Goal: Find contact information: Find contact information

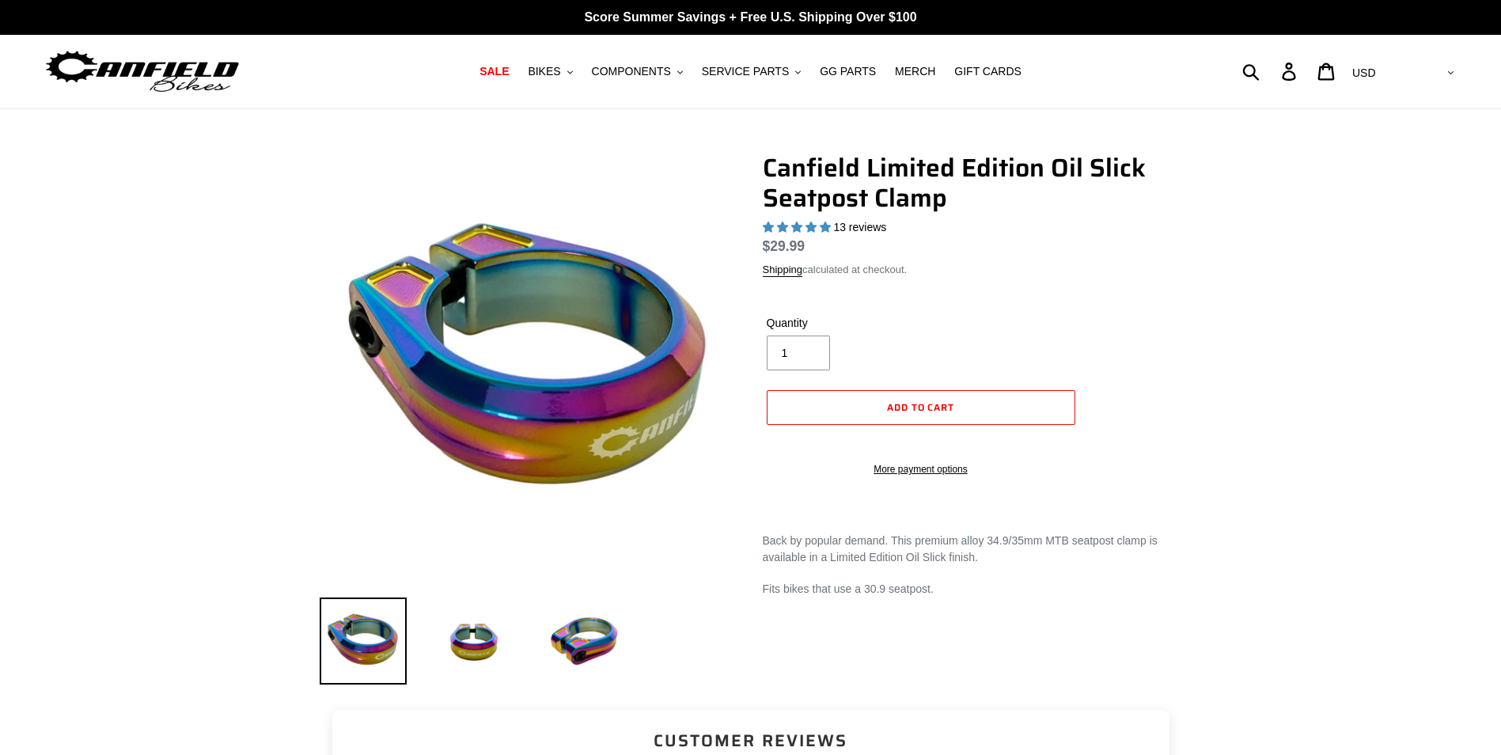
select select "highest-rating"
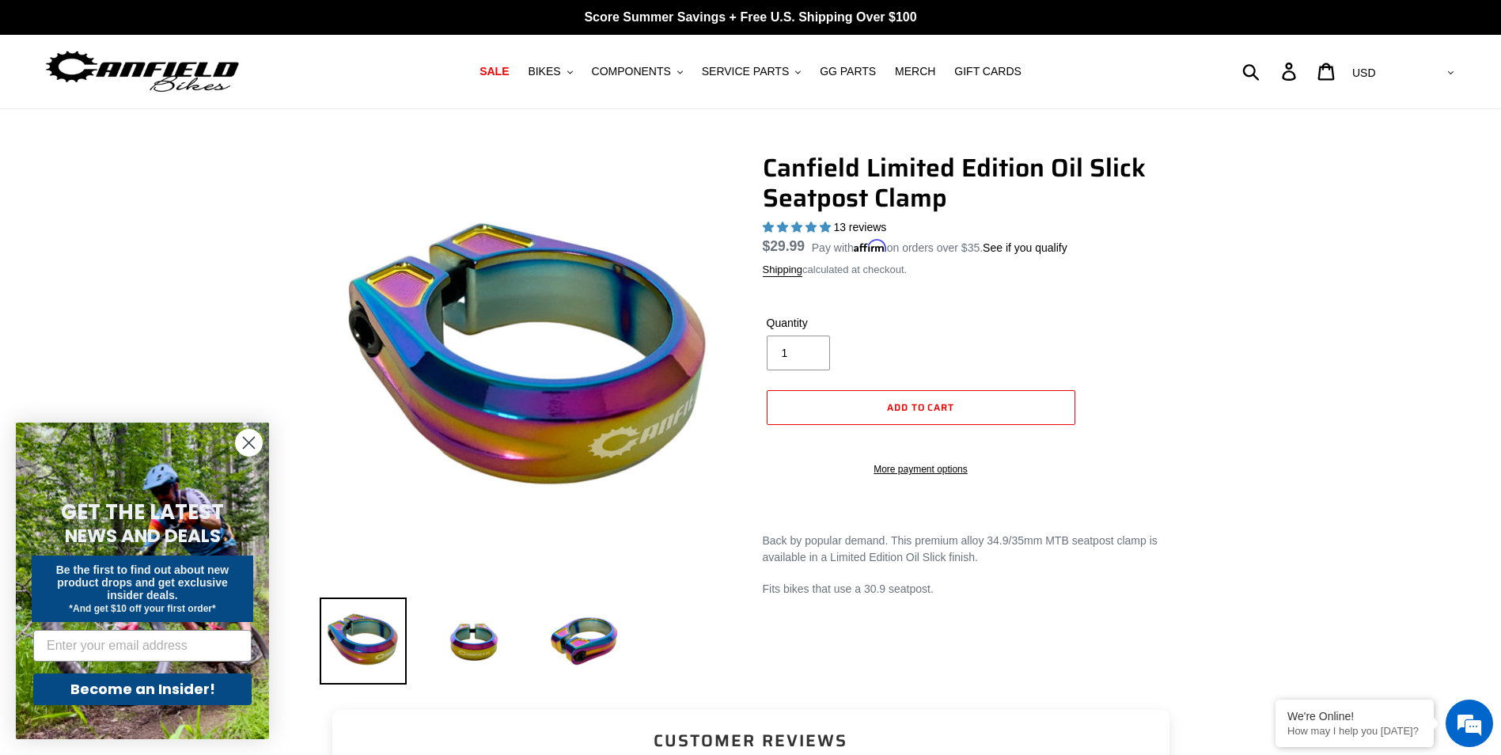
click at [770, 446] on shop-pay-wallet-button at bounding box center [768, 440] width 3 height 13
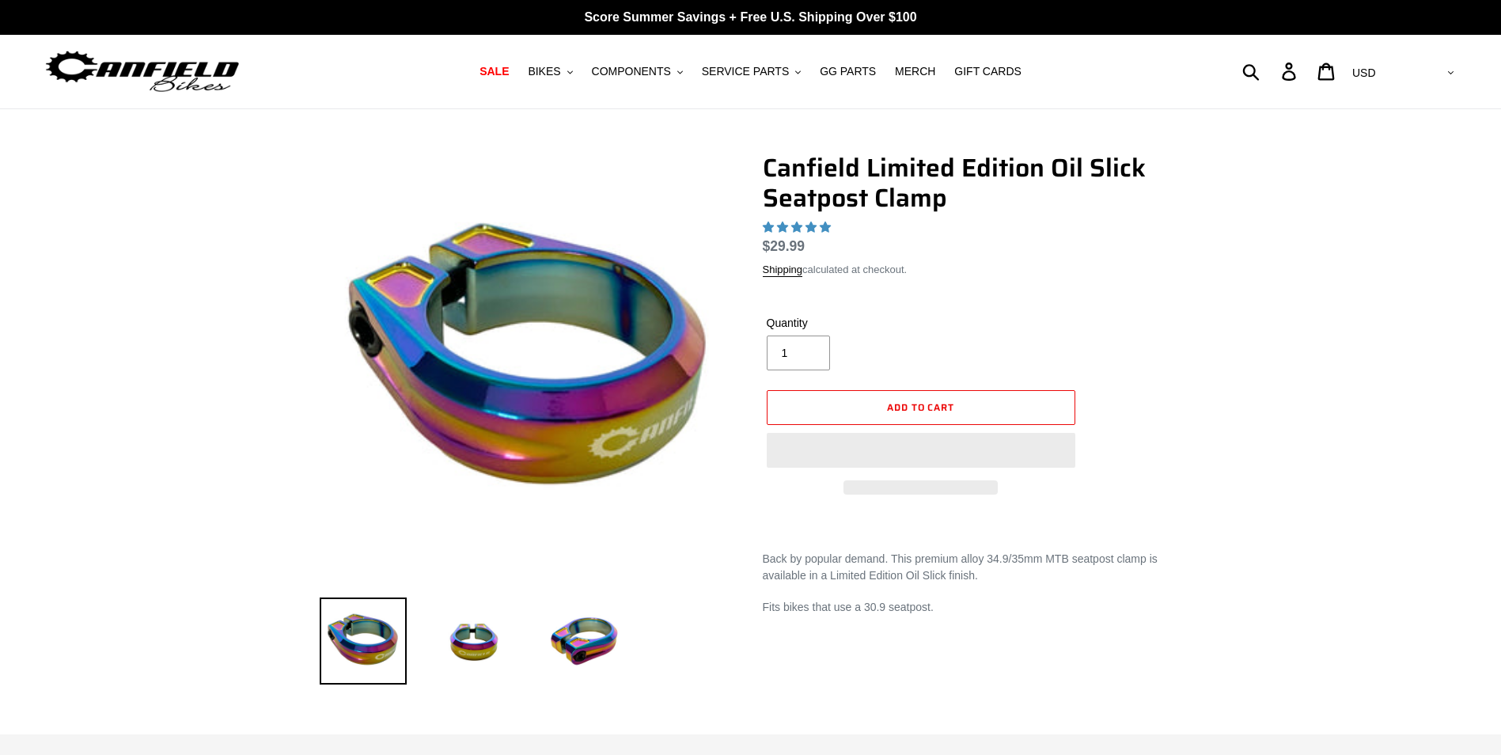
select select "highest-rating"
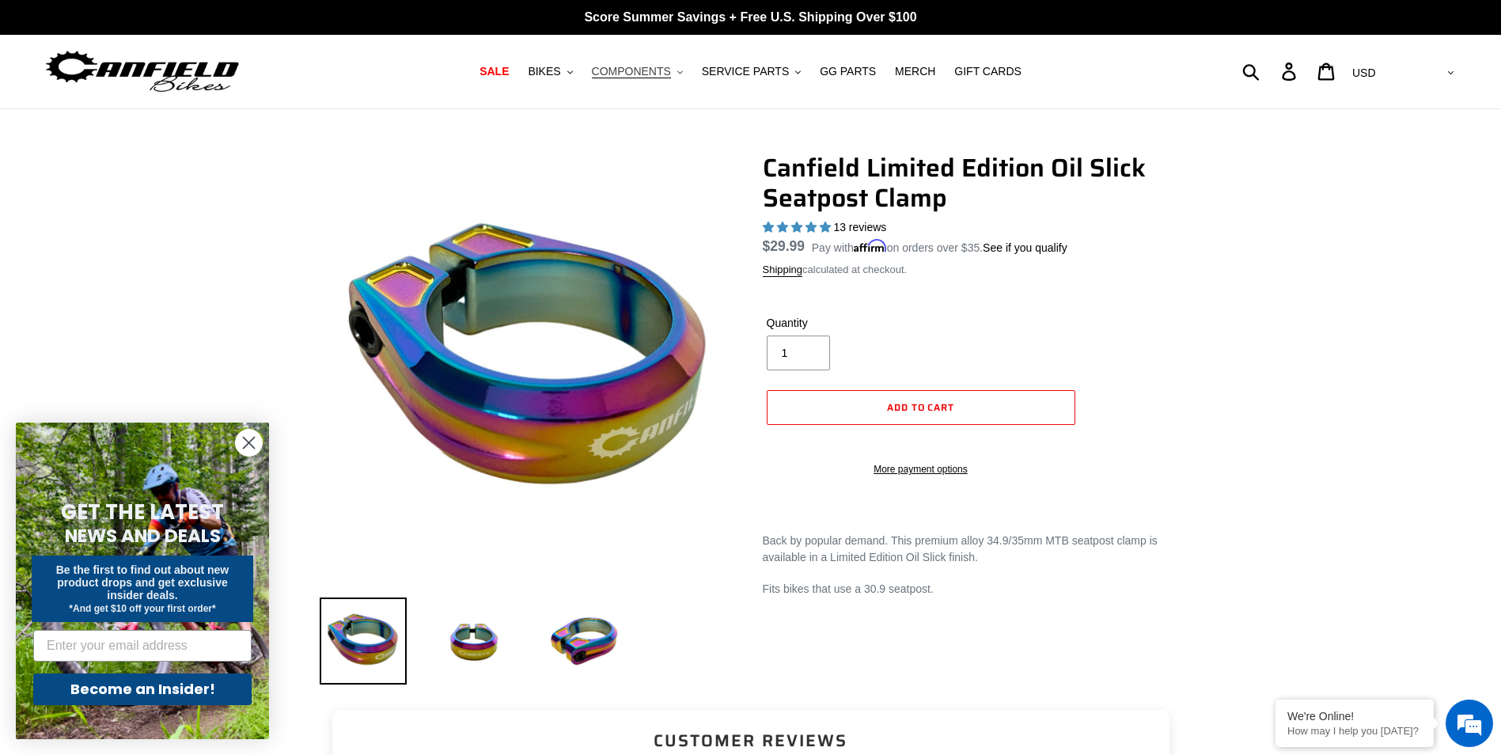
click at [666, 77] on span "COMPONENTS" at bounding box center [631, 71] width 79 height 13
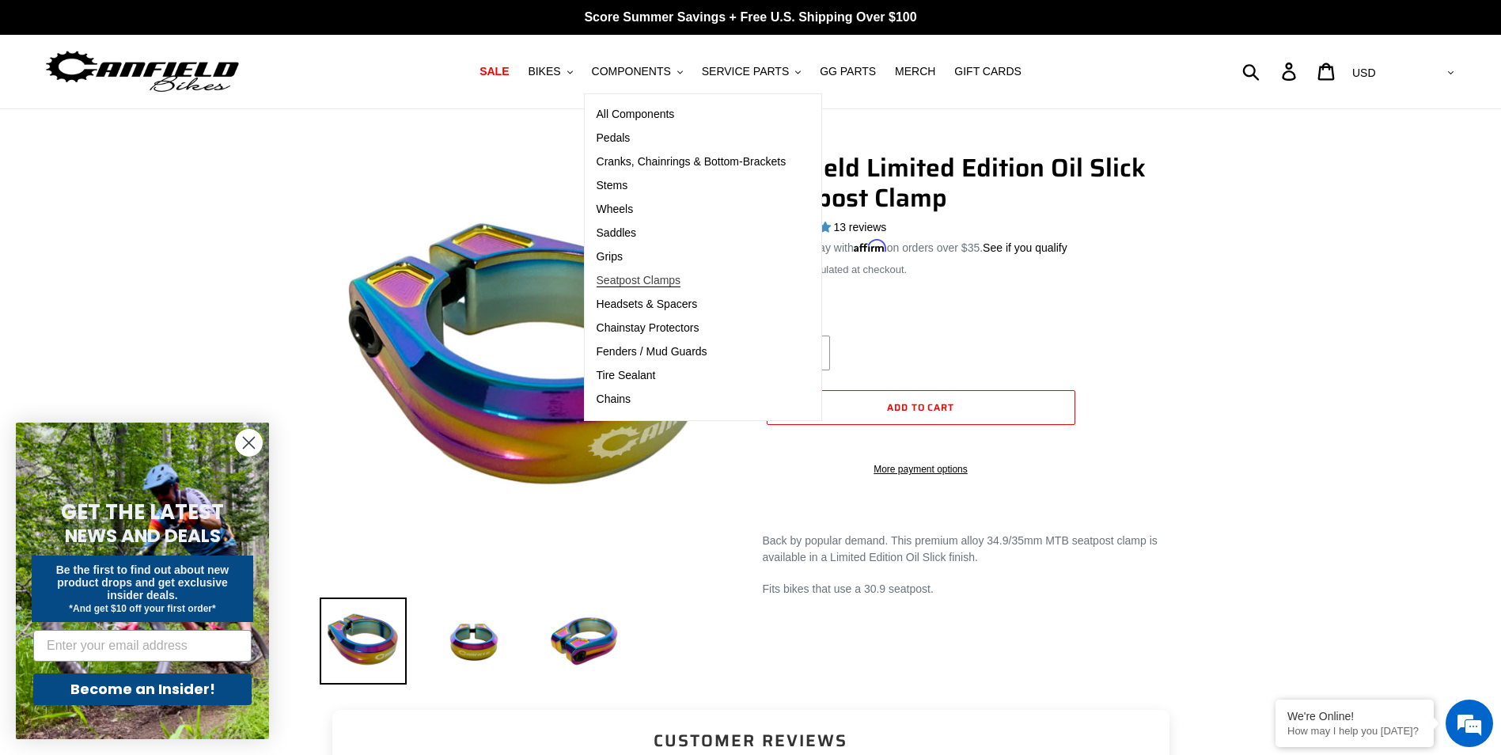
click at [649, 282] on span "Seatpost Clamps" at bounding box center [639, 280] width 85 height 13
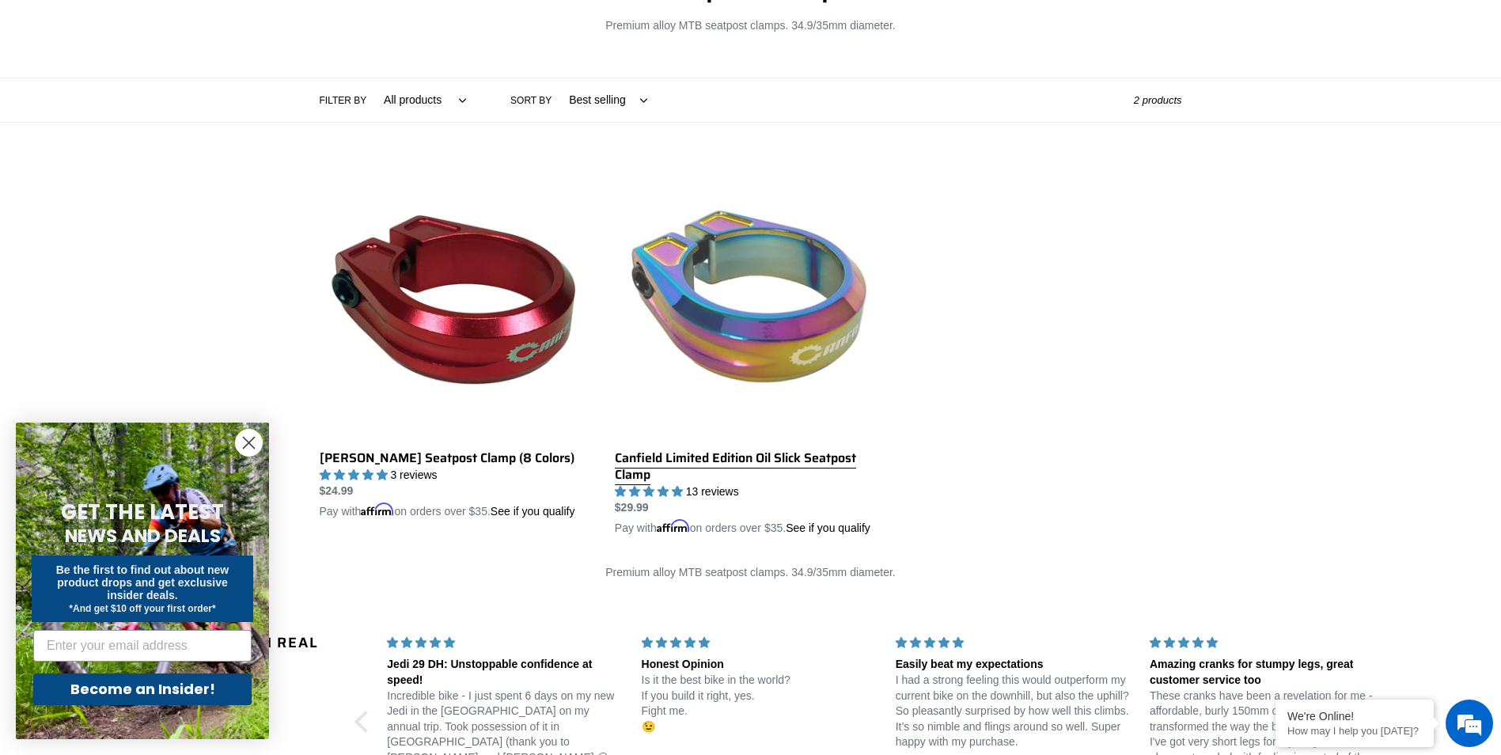
scroll to position [237, 0]
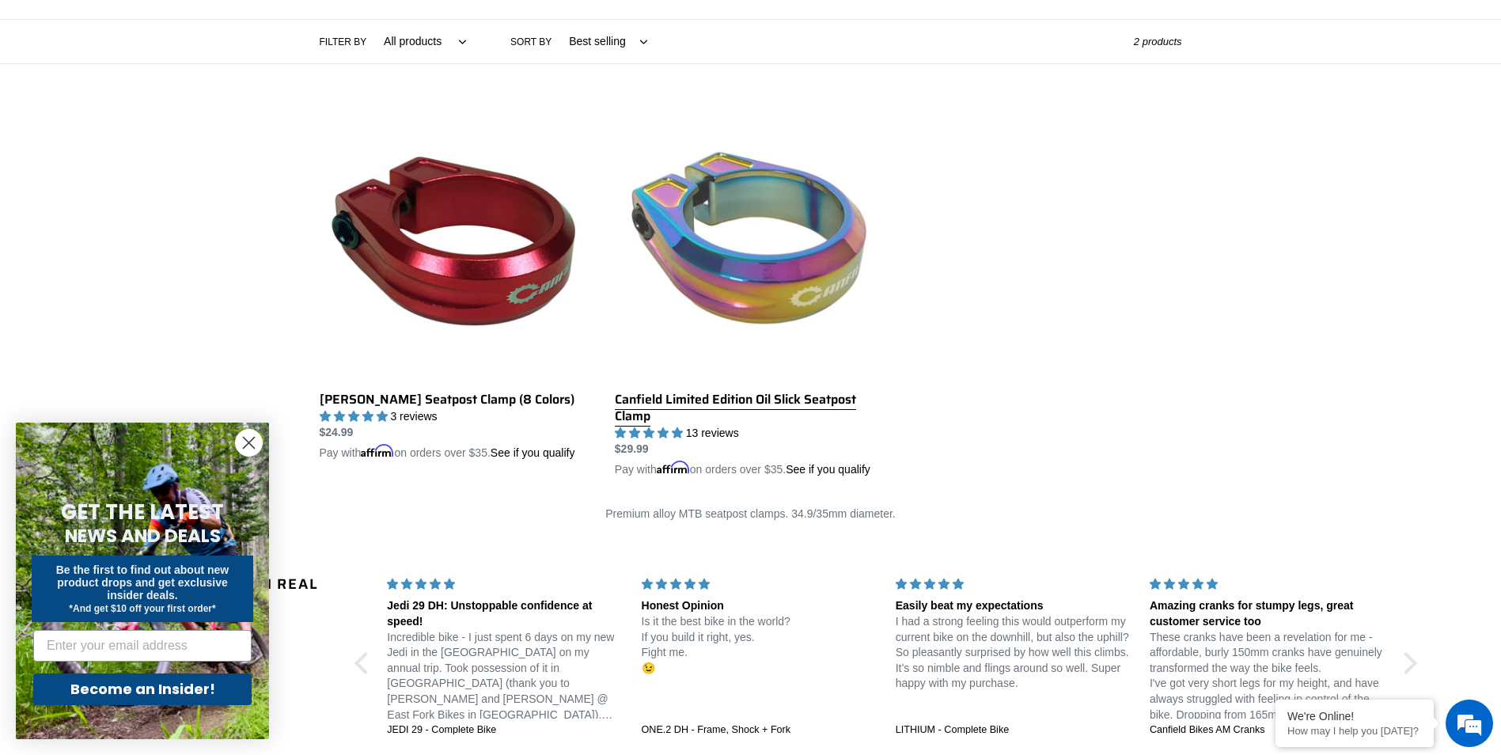
click at [691, 322] on link "Canfield Limited Edition Oil Slick Seatpost Clamp" at bounding box center [750, 293] width 271 height 370
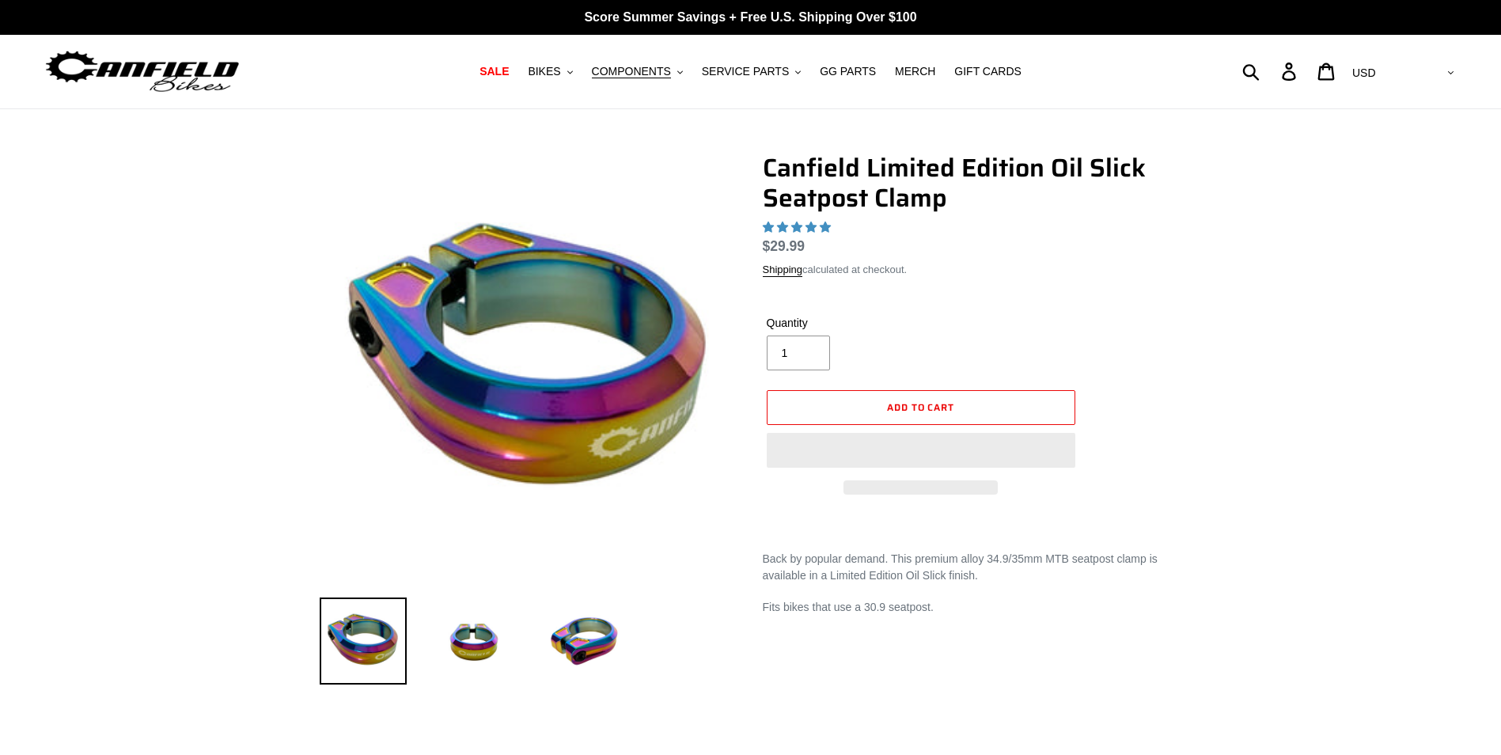
select select "highest-rating"
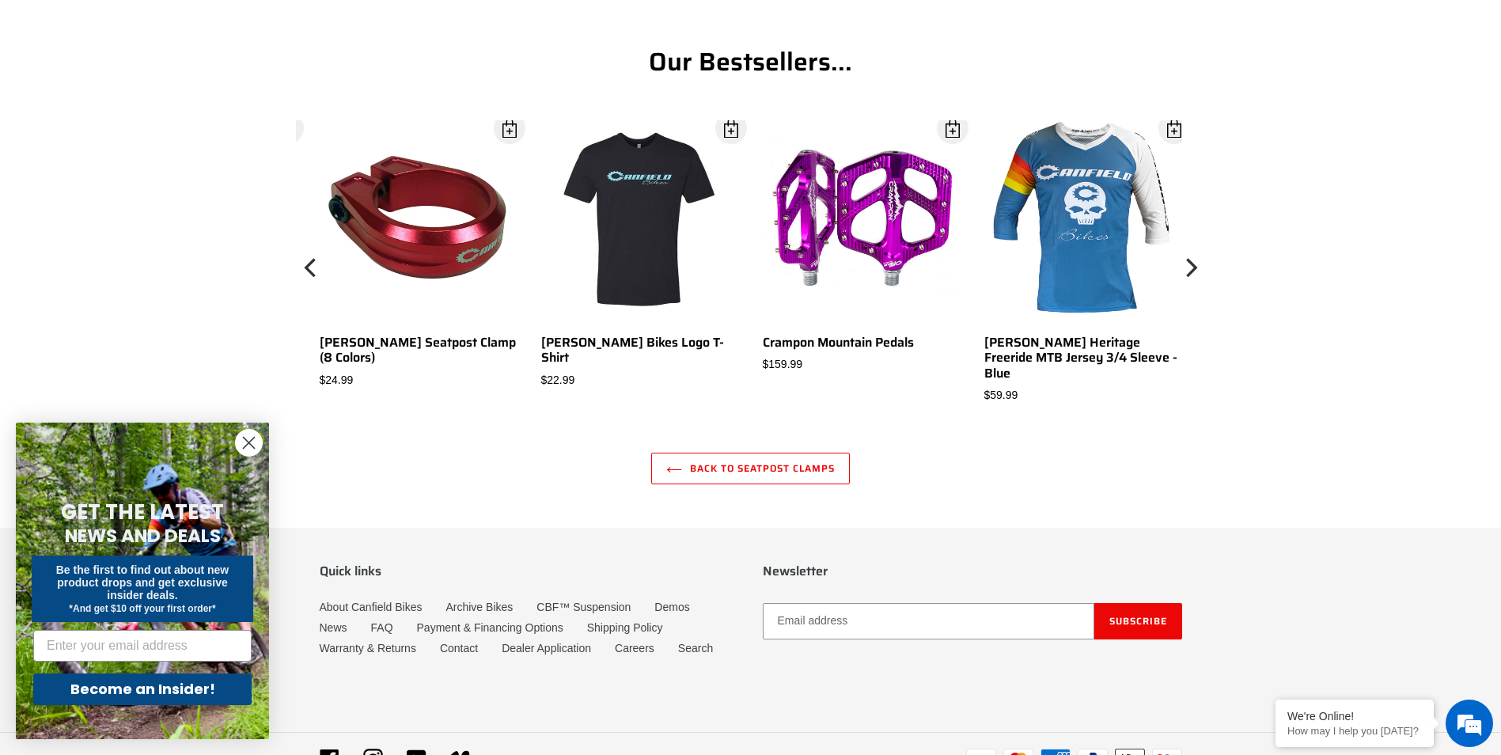
scroll to position [2278, 0]
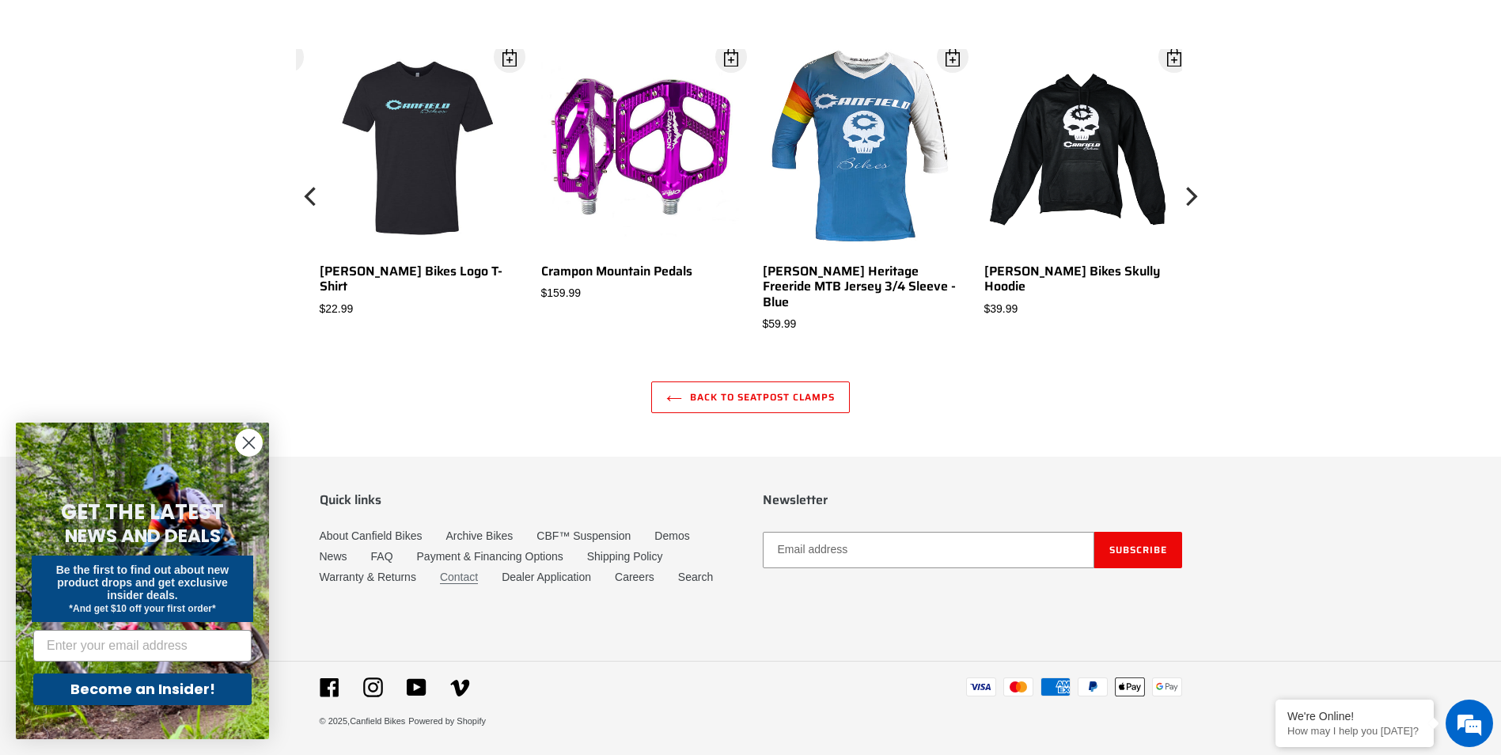
click at [454, 573] on link "Contact" at bounding box center [459, 576] width 38 height 13
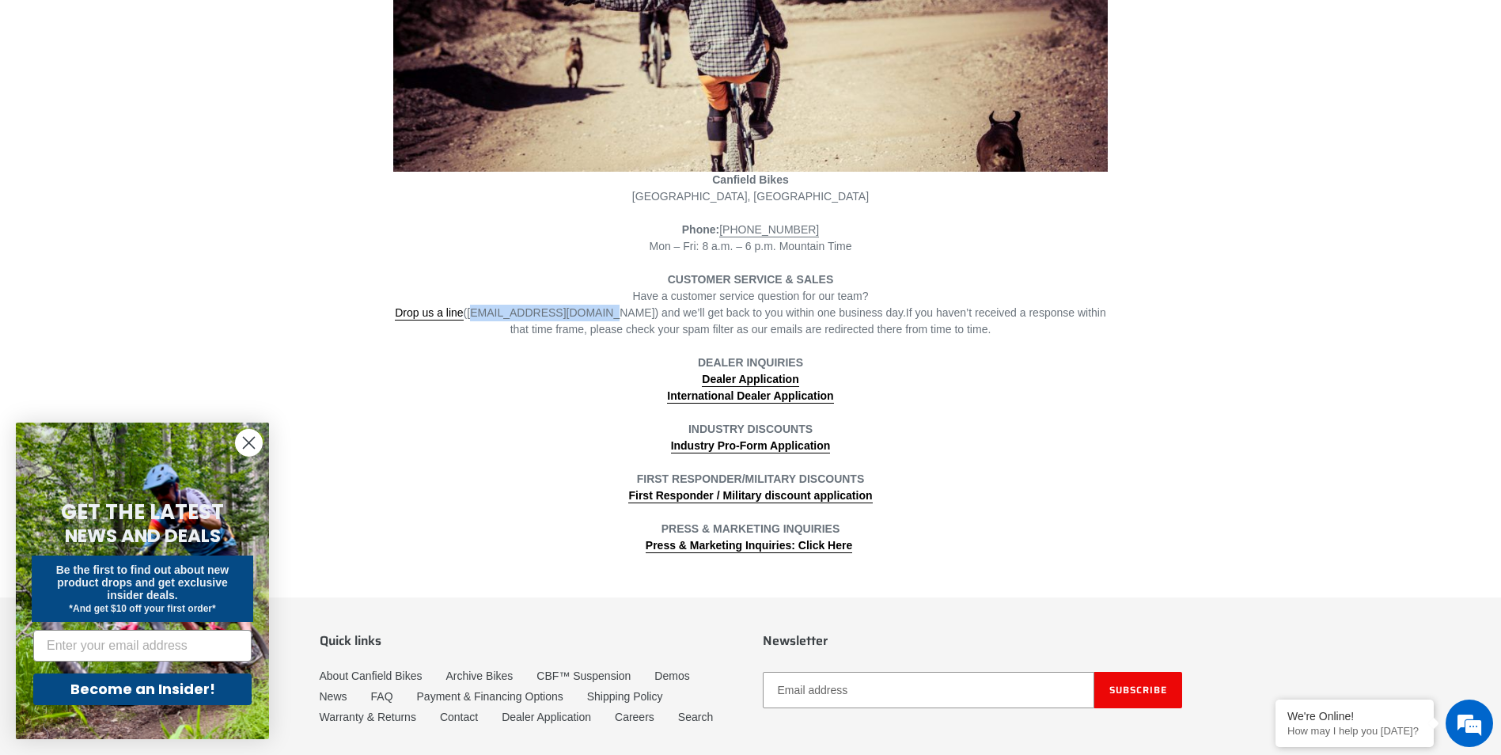
drag, startPoint x: 594, startPoint y: 311, endPoint x: 479, endPoint y: 309, distance: 115.5
click at [479, 309] on span "Drop us a line (info@canfieldbikes.com) and we’ll get back to you within one bu…" at bounding box center [650, 313] width 511 height 14
drag, startPoint x: 479, startPoint y: 309, endPoint x: 499, endPoint y: 308, distance: 20.6
copy span "info@canfieldbikes.com"
